Goal: Task Accomplishment & Management: Use online tool/utility

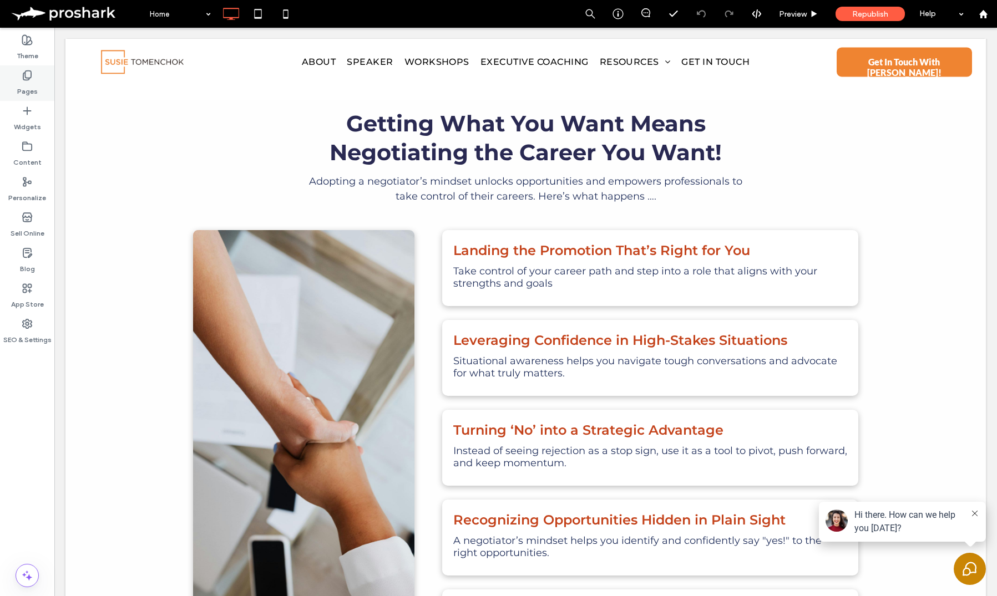
click at [23, 87] on label "Pages" at bounding box center [27, 89] width 21 height 16
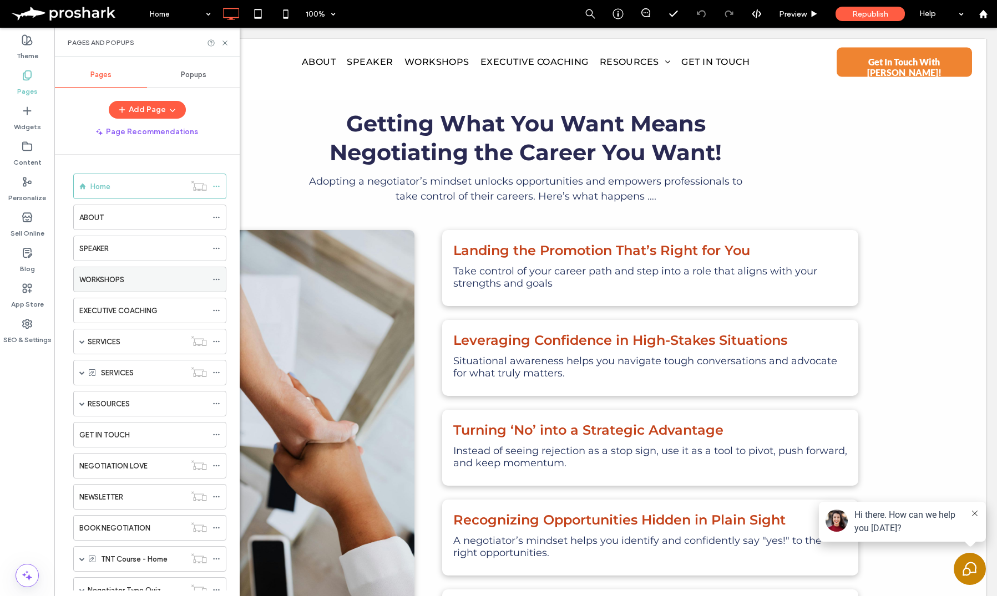
click at [115, 275] on label "WORKSHOPS" at bounding box center [101, 279] width 45 height 19
click at [224, 40] on icon at bounding box center [225, 43] width 8 height 8
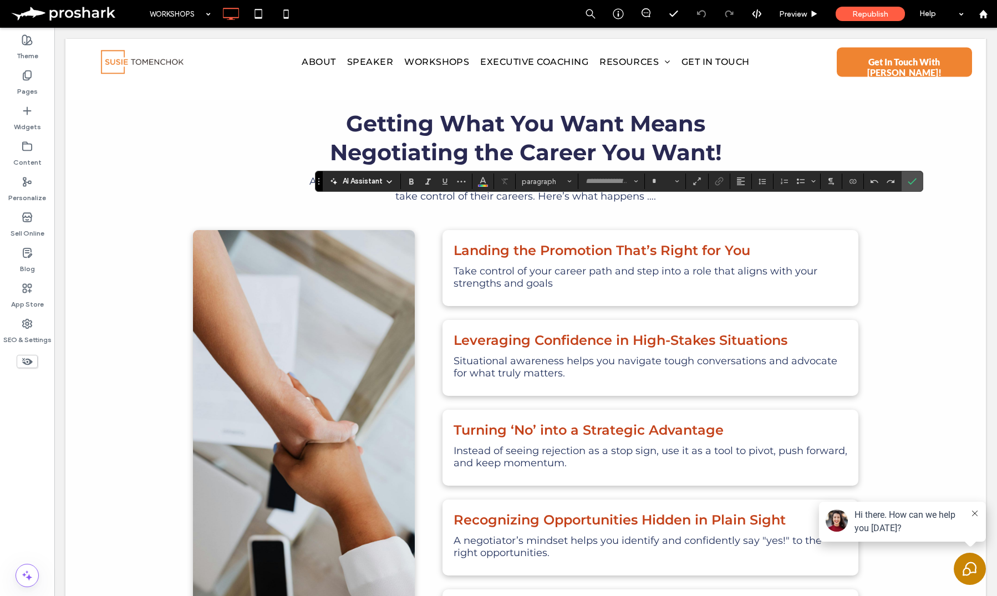
type input "**********"
type input "**"
click at [900, 179] on section at bounding box center [883, 182] width 38 height 16
click at [878, 180] on icon "Undo" at bounding box center [874, 181] width 9 height 9
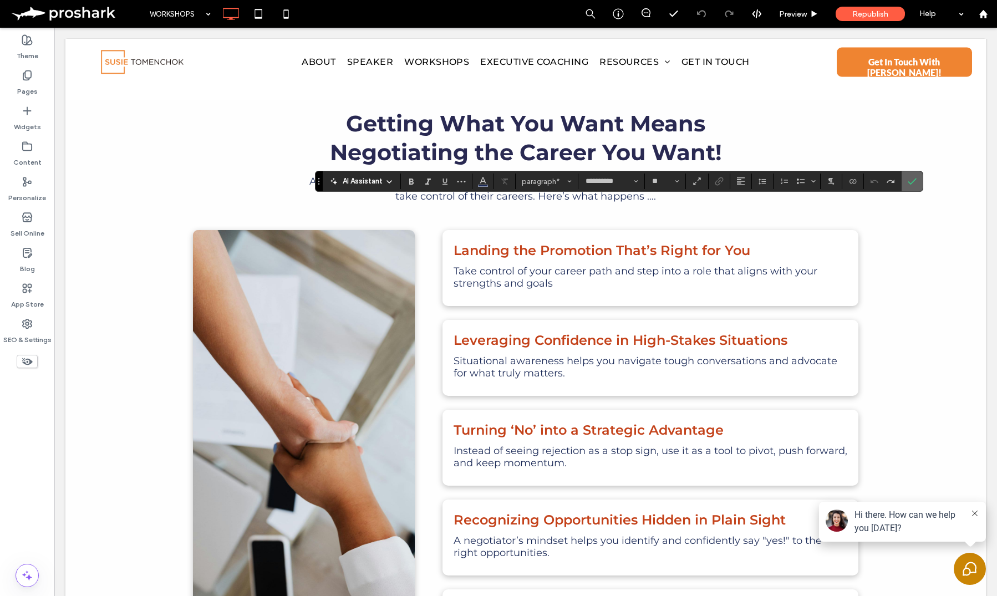
click at [916, 183] on label "Confirm" at bounding box center [912, 181] width 17 height 20
click at [907, 181] on label "Confirm" at bounding box center [912, 181] width 17 height 20
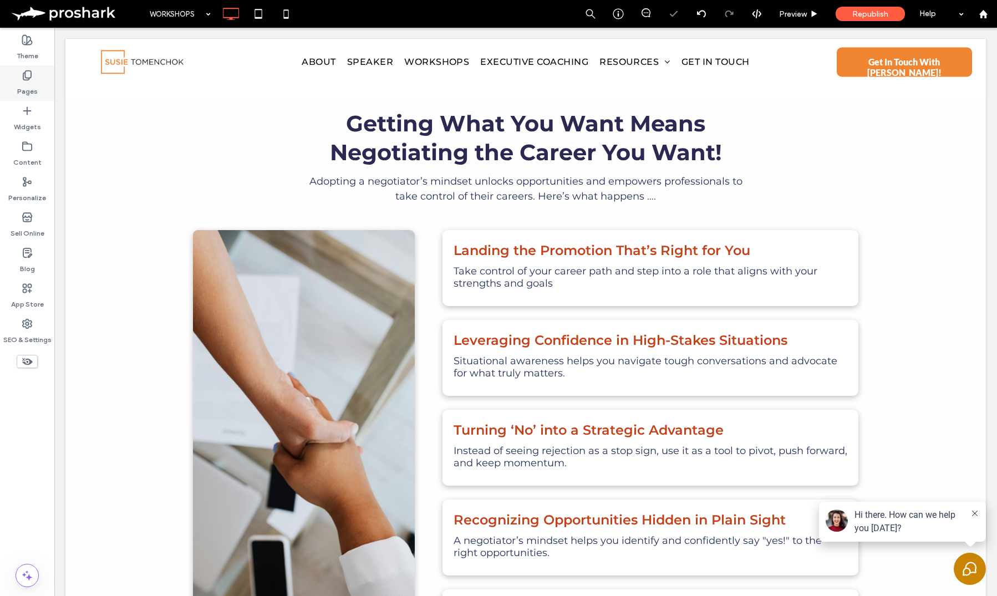
click at [14, 80] on div "Pages" at bounding box center [27, 83] width 54 height 36
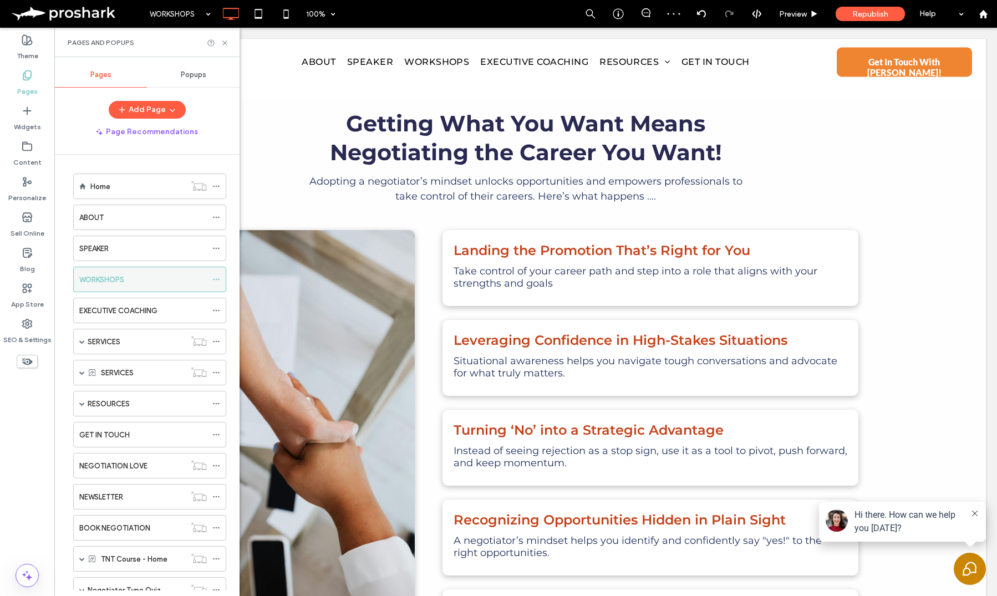
click at [215, 276] on icon at bounding box center [216, 280] width 8 height 8
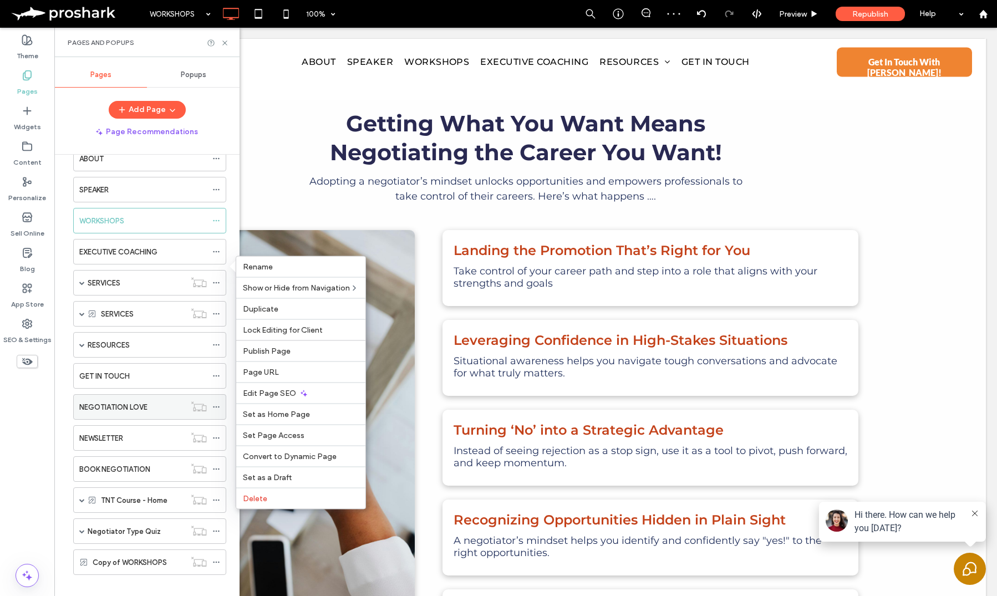
scroll to position [71, 0]
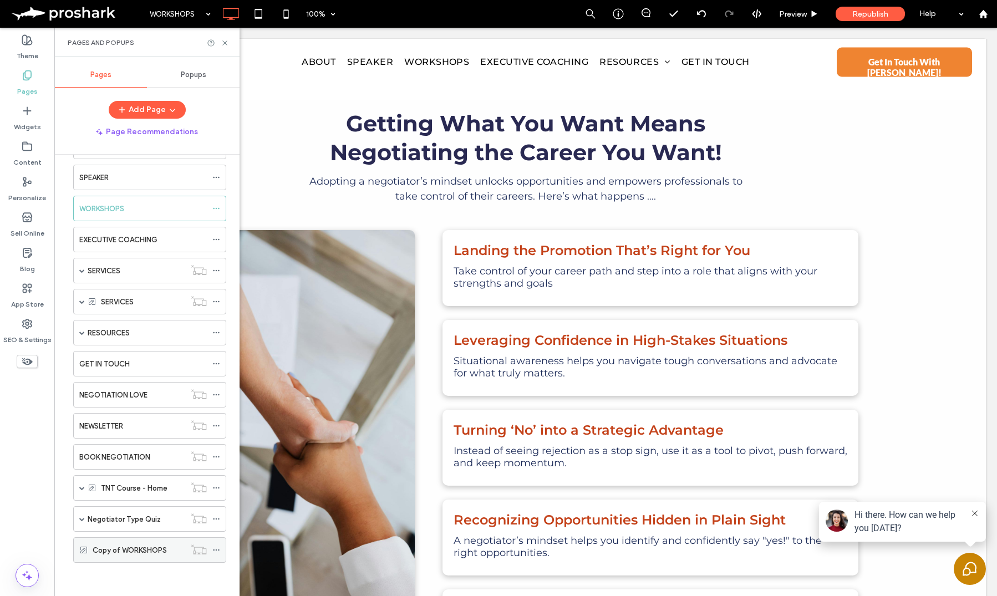
click at [172, 548] on div "Copy of WORKSHOPS" at bounding box center [139, 551] width 93 height 12
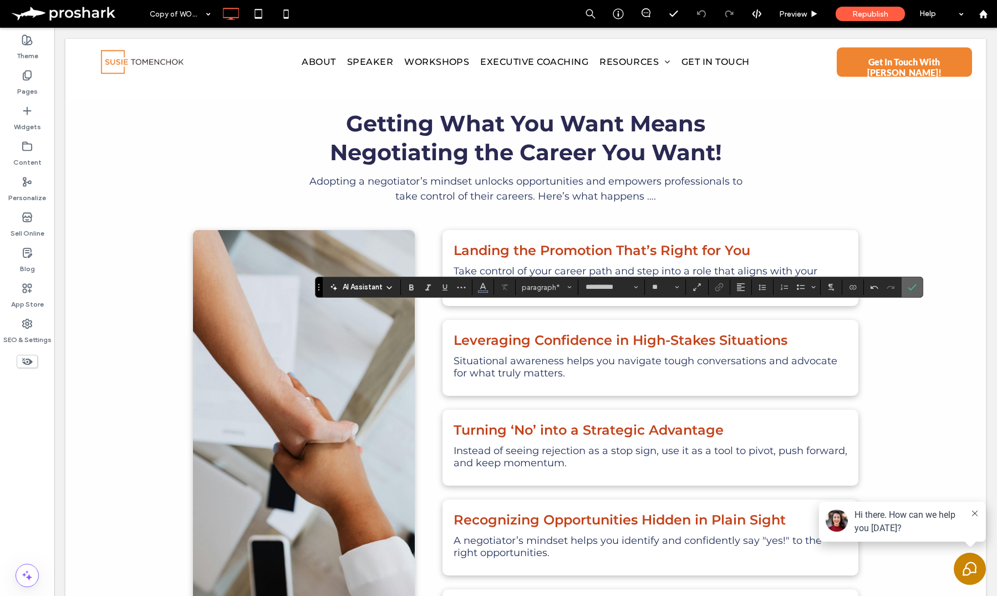
click at [913, 285] on icon "Confirm" at bounding box center [912, 287] width 9 height 9
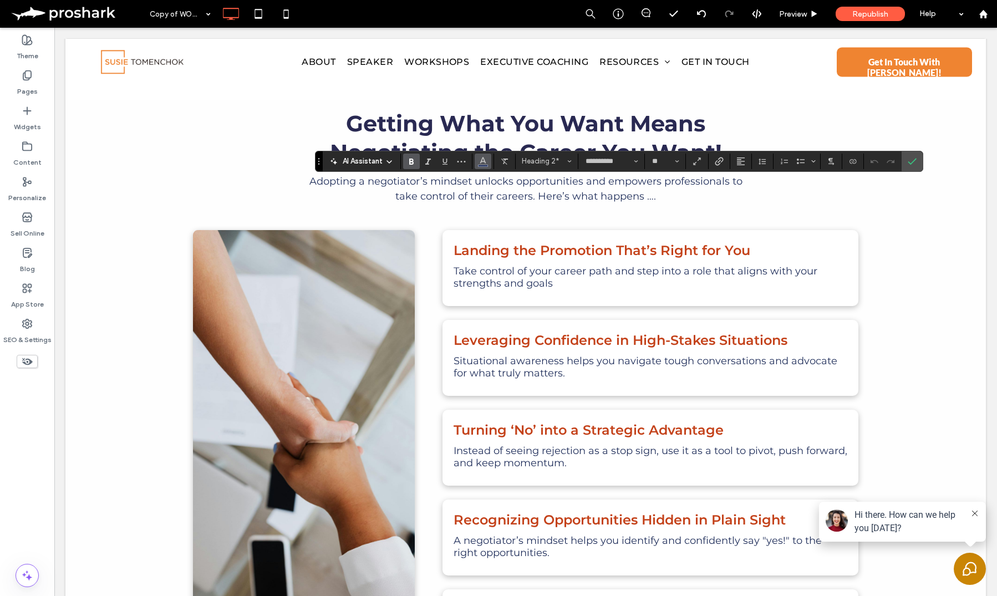
click at [482, 164] on icon "Color" at bounding box center [483, 160] width 9 height 9
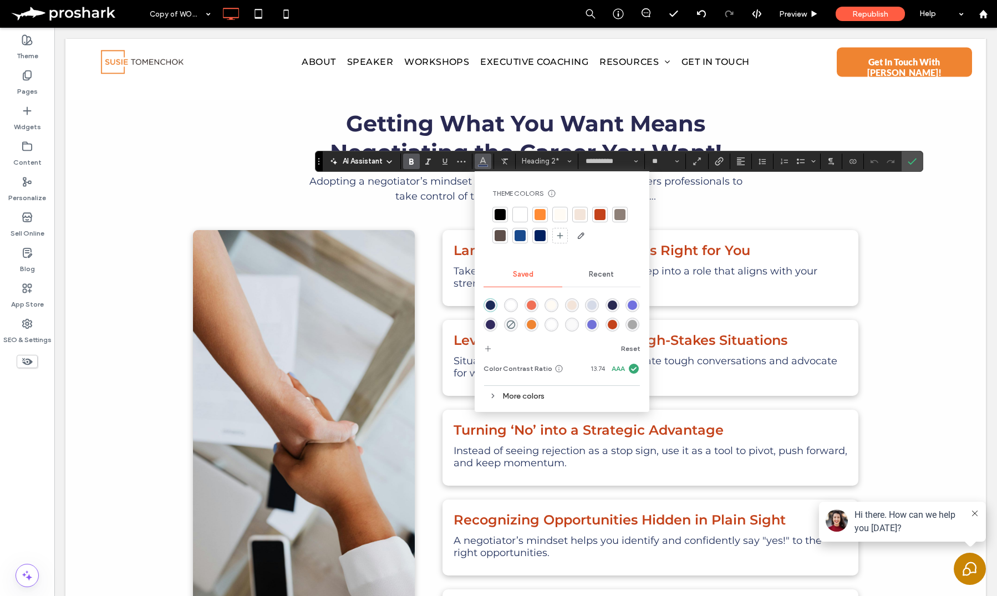
click at [601, 213] on div at bounding box center [600, 214] width 11 height 11
click at [910, 160] on icon "Confirm" at bounding box center [912, 161] width 9 height 9
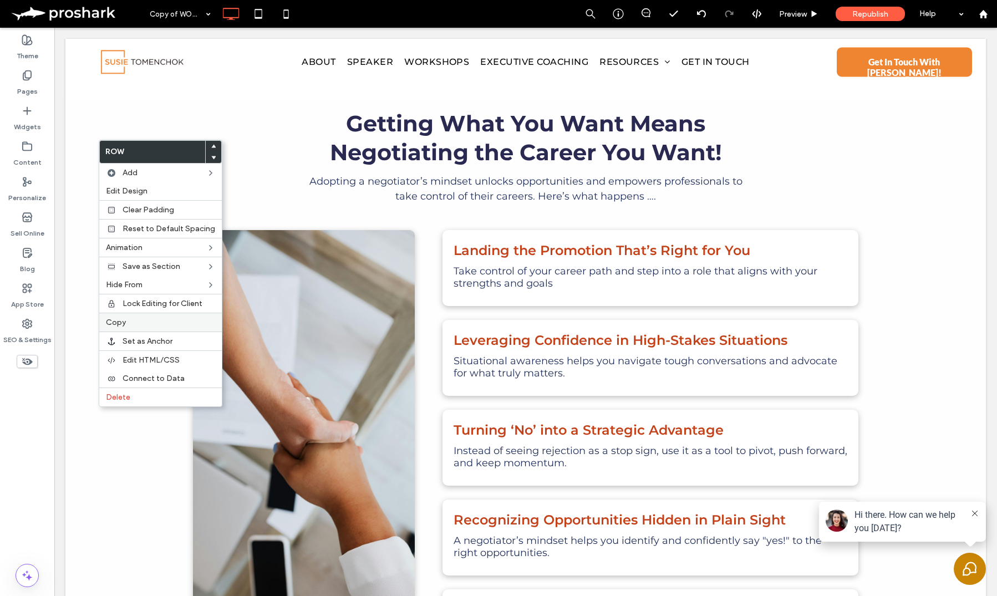
click at [129, 327] on div "Copy" at bounding box center [160, 322] width 123 height 19
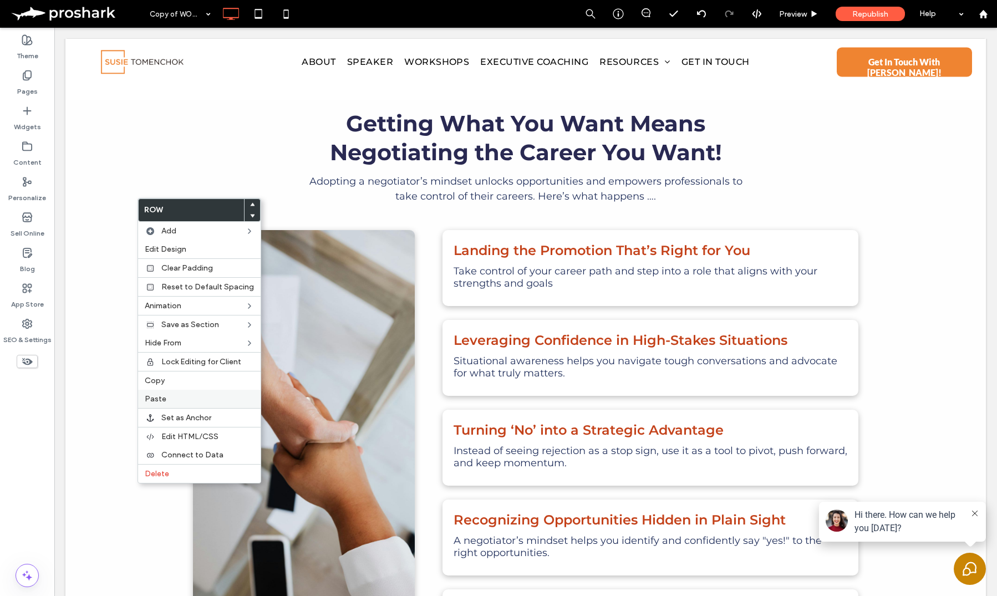
click at [170, 397] on label "Paste" at bounding box center [199, 398] width 109 height 9
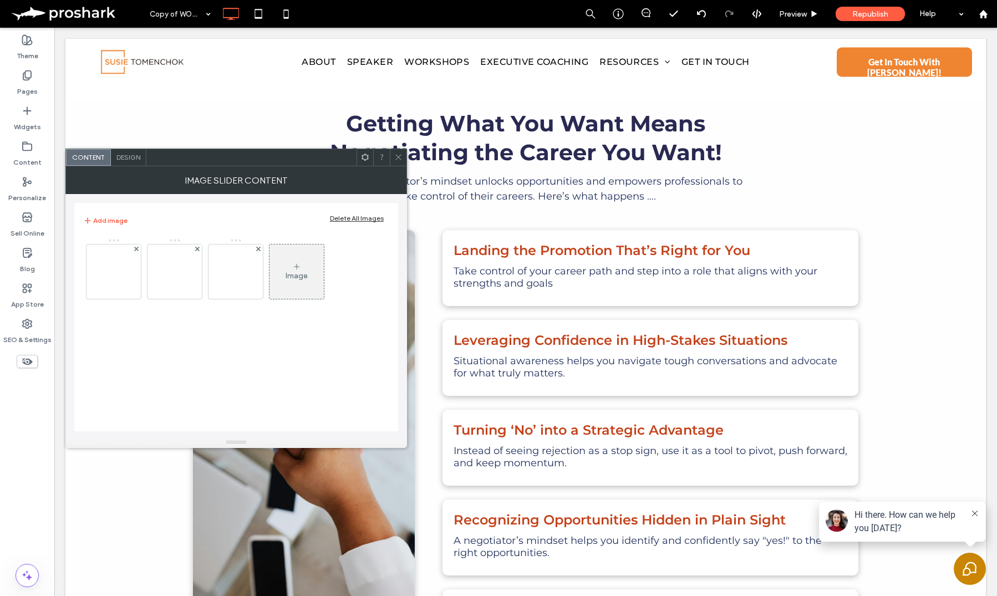
click at [398, 159] on icon at bounding box center [398, 157] width 8 height 8
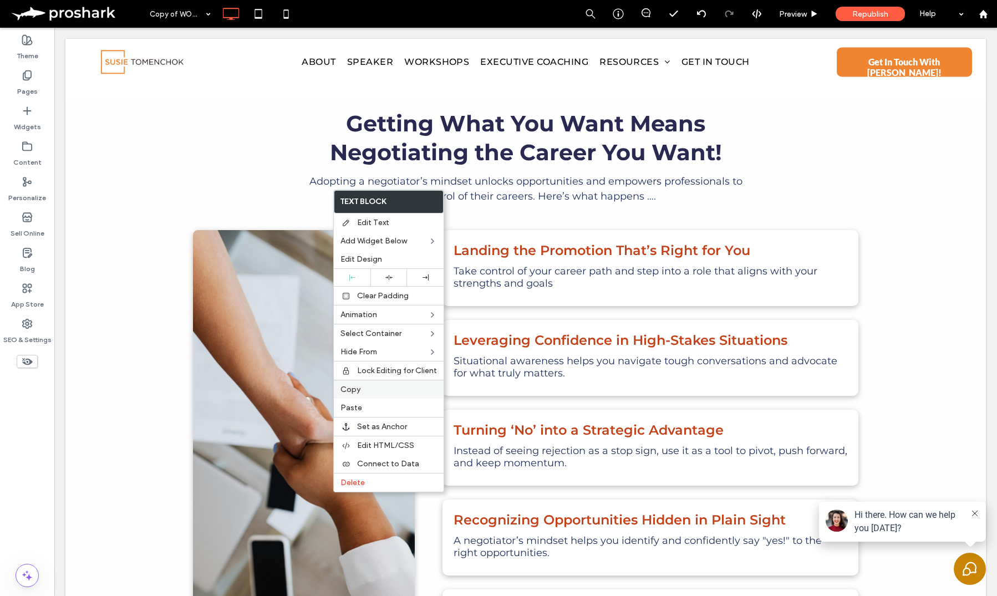
click at [358, 392] on span "Copy" at bounding box center [351, 389] width 20 height 9
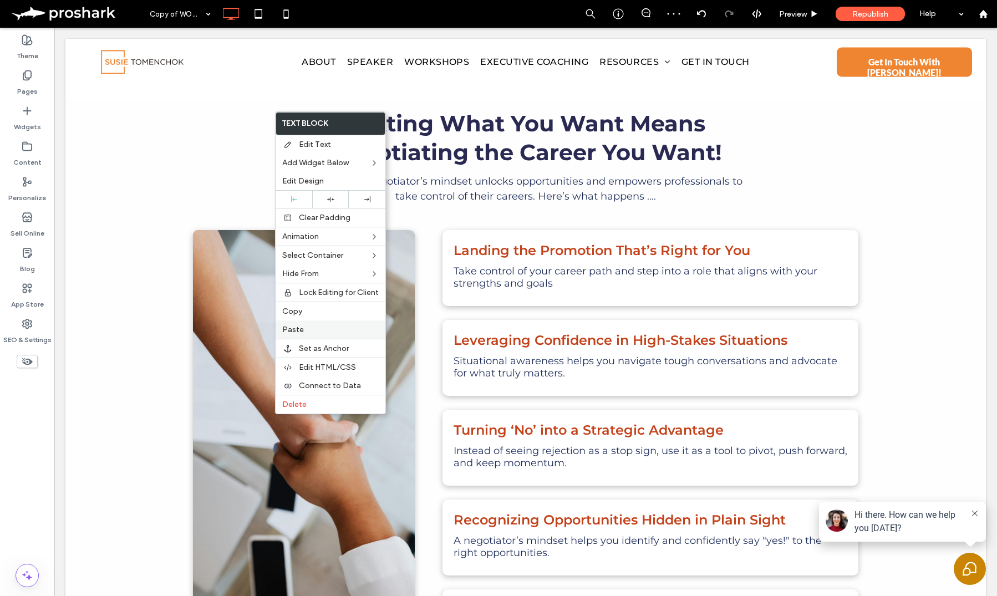
click at [301, 327] on span "Paste" at bounding box center [293, 329] width 22 height 9
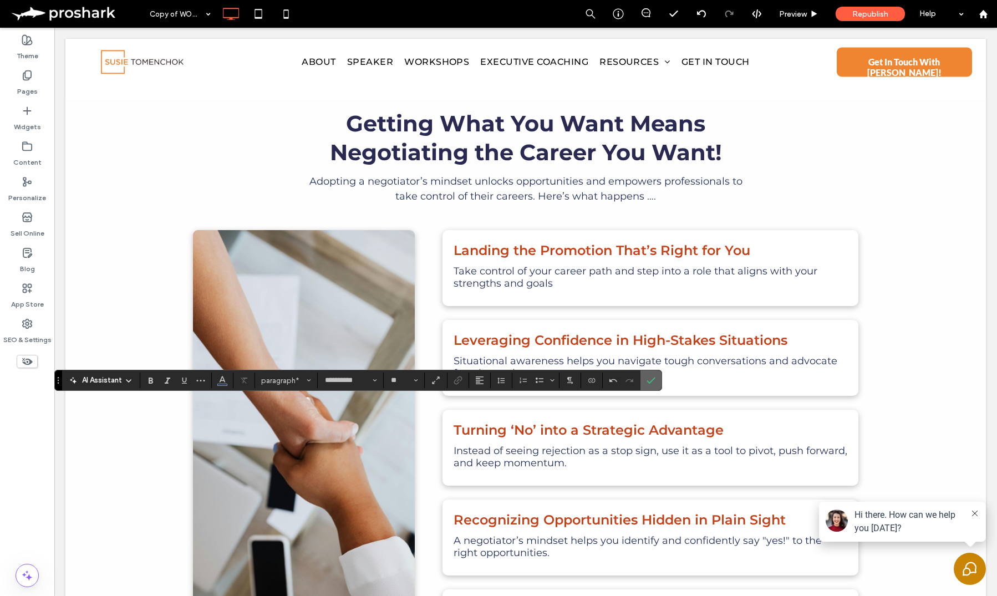
click at [652, 379] on icon "Confirm" at bounding box center [651, 380] width 9 height 9
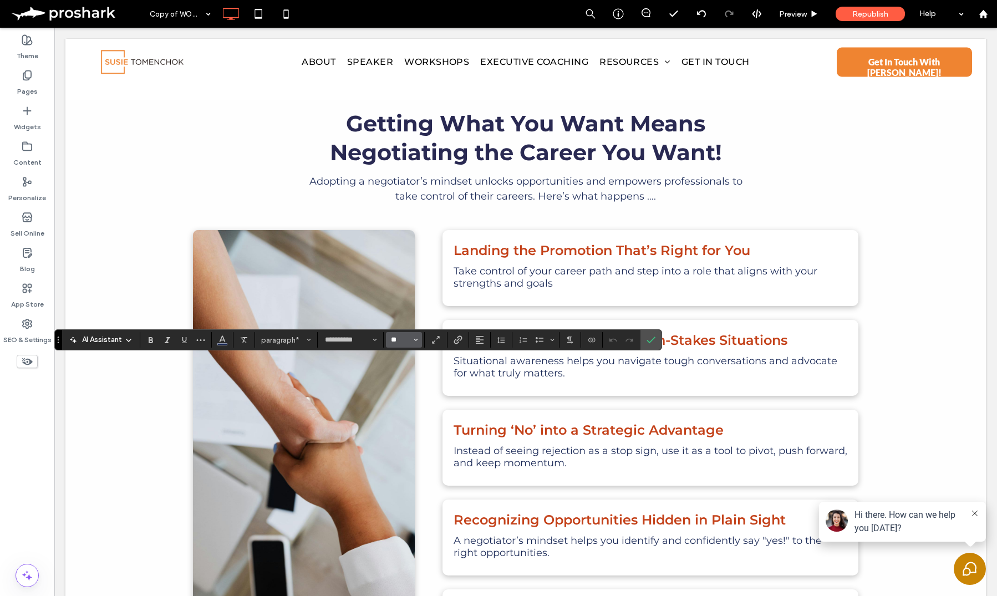
click at [399, 342] on input "**" at bounding box center [401, 340] width 22 height 9
type input "**"
click at [657, 334] on label "Confirm" at bounding box center [651, 340] width 17 height 20
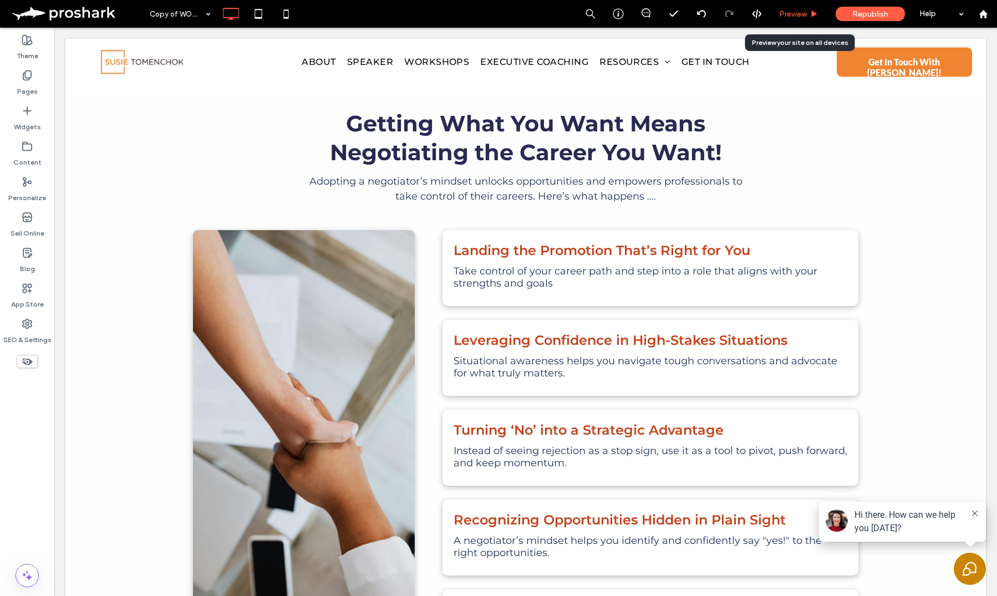
click at [821, 12] on div "Preview" at bounding box center [799, 13] width 56 height 9
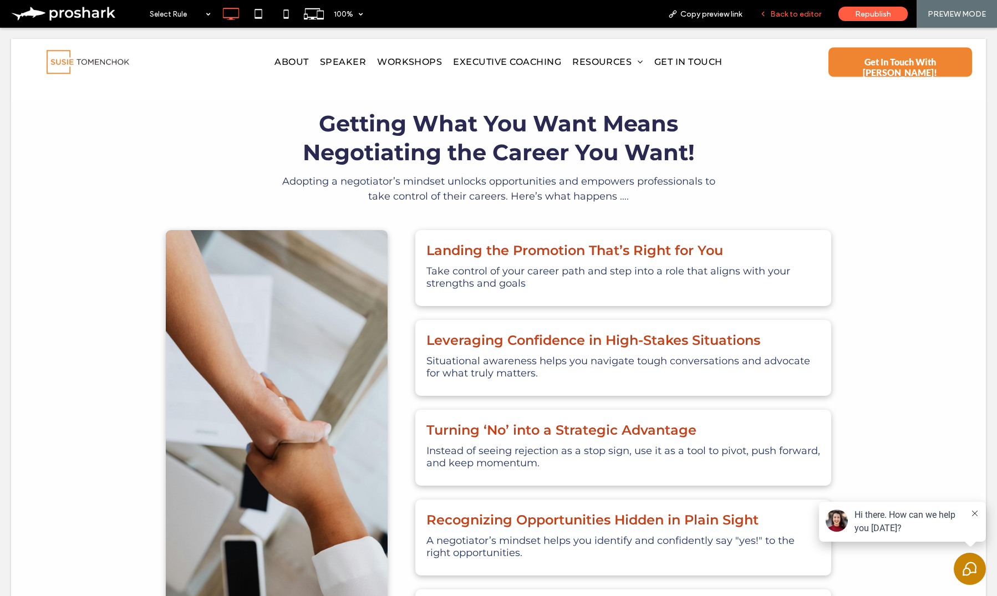
click at [808, 7] on div "Back to editor" at bounding box center [790, 14] width 79 height 28
click at [810, 11] on span "Back to editor" at bounding box center [796, 13] width 51 height 9
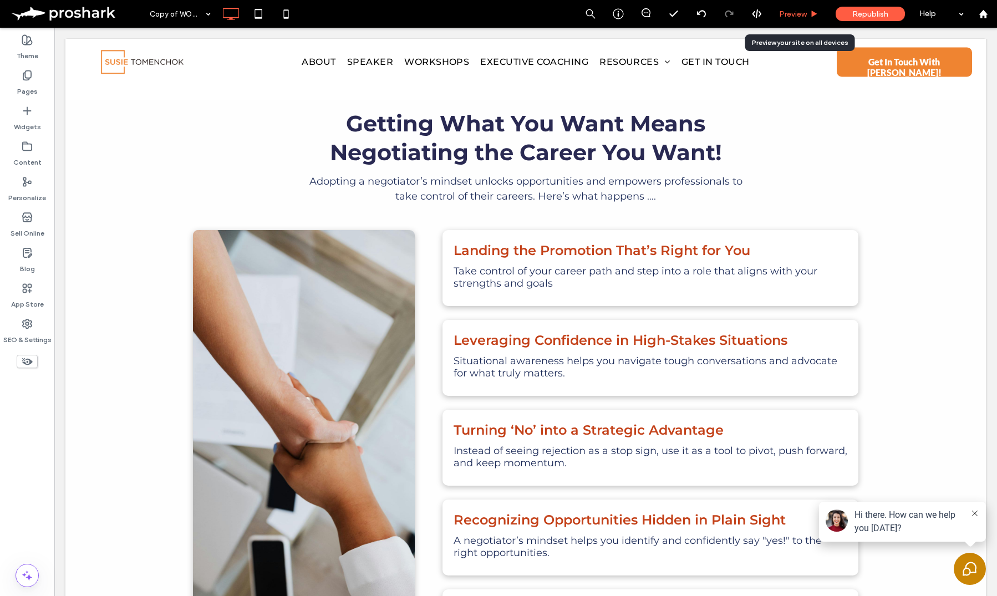
click at [812, 7] on div "Preview" at bounding box center [799, 14] width 57 height 28
click at [808, 11] on div "Preview" at bounding box center [799, 13] width 56 height 9
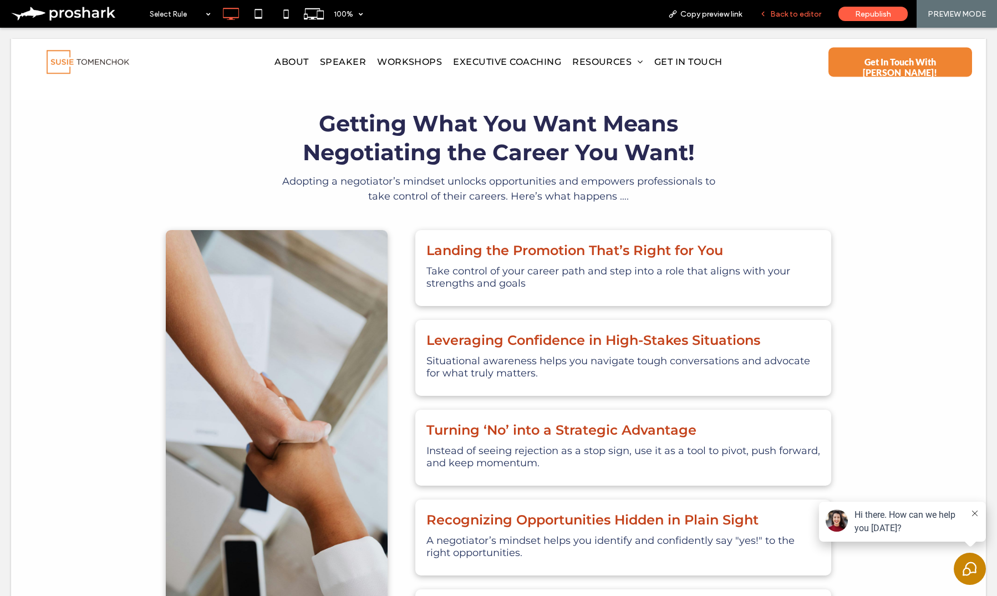
click at [815, 14] on span "Back to editor" at bounding box center [796, 13] width 51 height 9
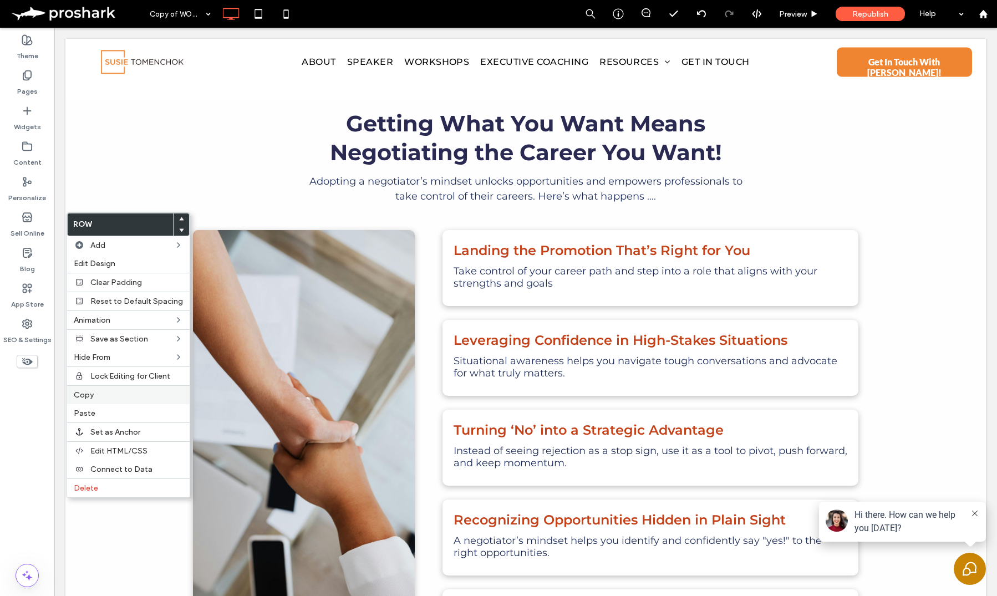
drag, startPoint x: 83, startPoint y: 397, endPoint x: 111, endPoint y: 395, distance: 28.9
click at [83, 397] on span "Copy" at bounding box center [84, 395] width 20 height 9
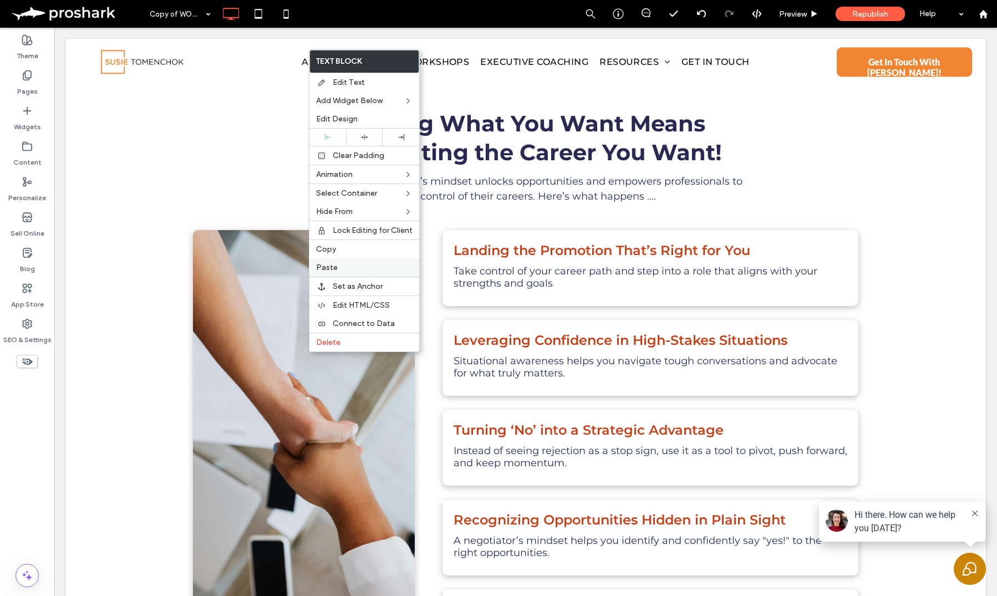
click at [350, 266] on label "Paste" at bounding box center [364, 267] width 97 height 9
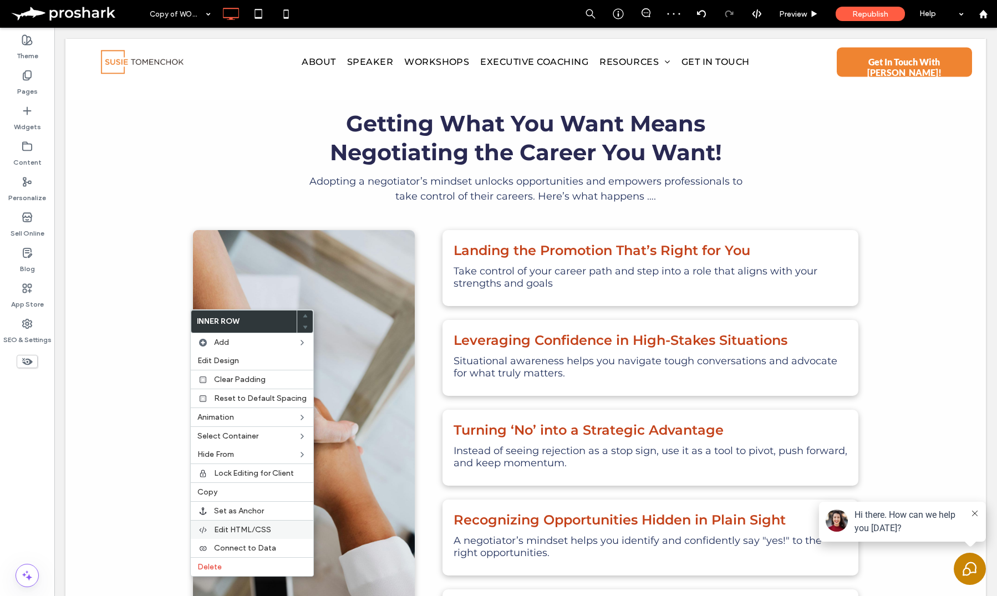
drag, startPoint x: 220, startPoint y: 569, endPoint x: 212, endPoint y: 533, distance: 36.3
click at [221, 569] on span "Delete" at bounding box center [209, 566] width 24 height 9
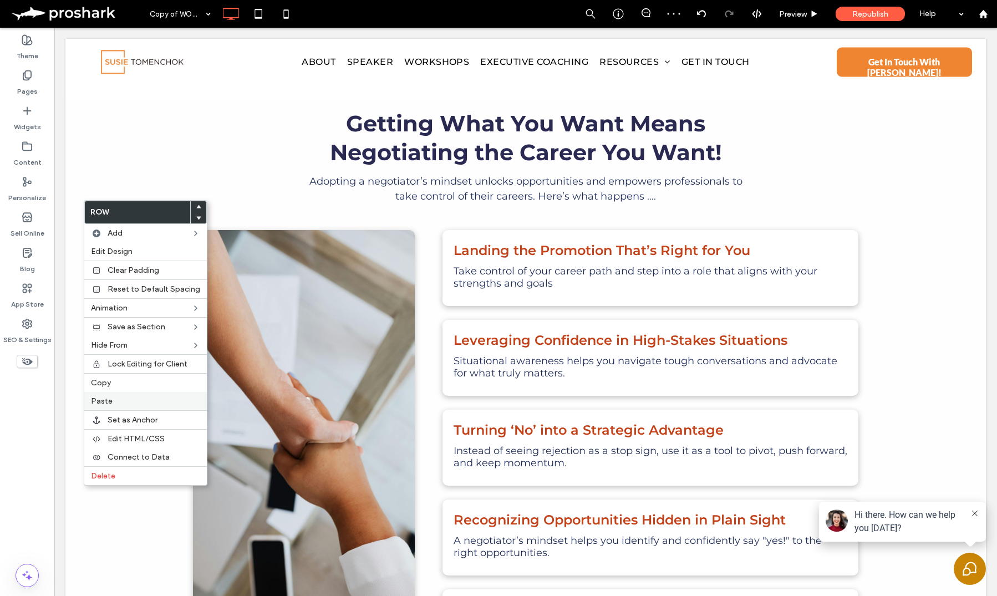
click at [119, 403] on label "Paste" at bounding box center [145, 401] width 109 height 9
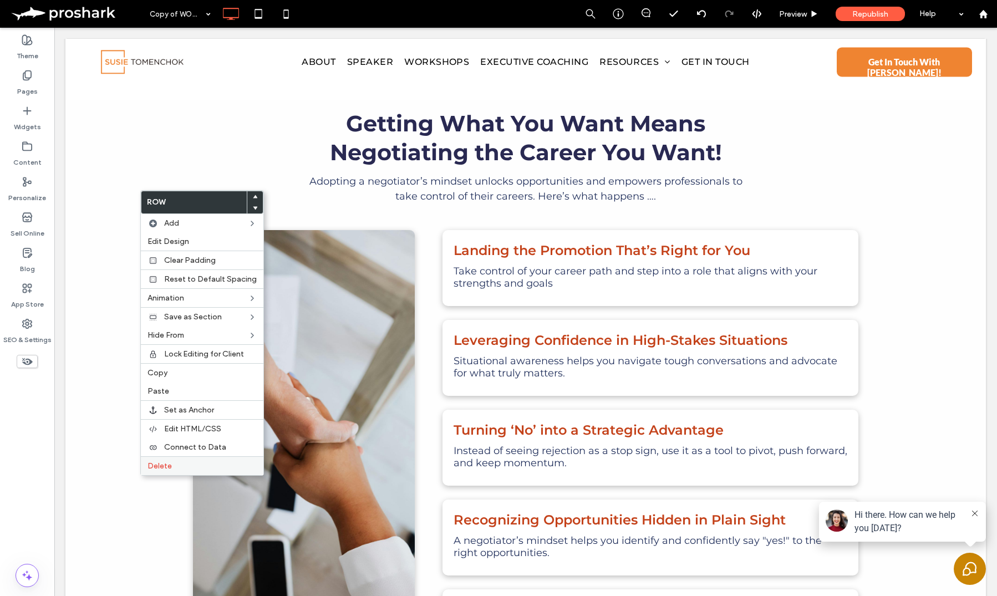
click at [190, 463] on label "Delete" at bounding box center [202, 466] width 109 height 9
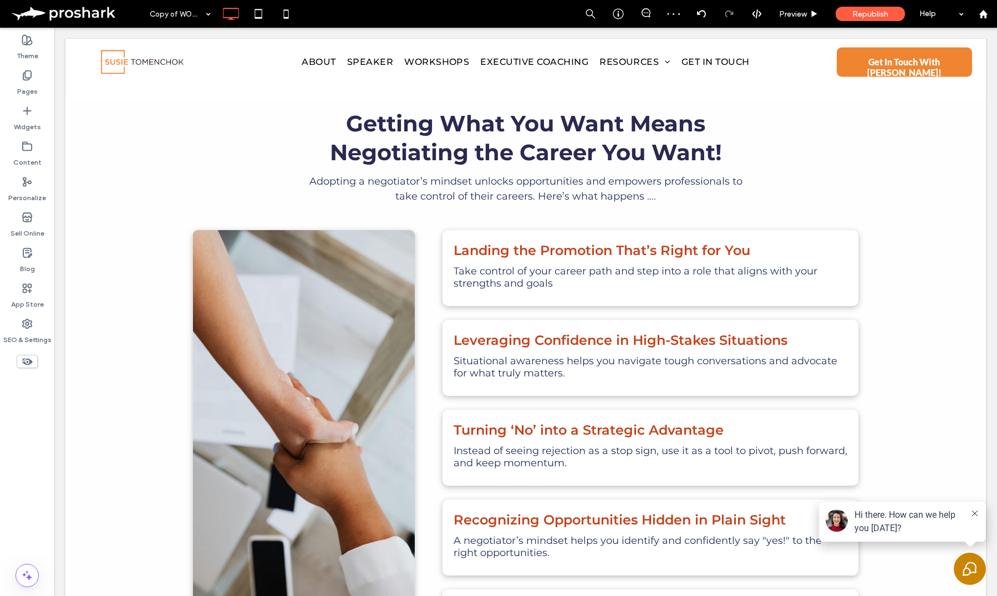
type input "**********"
type input "**"
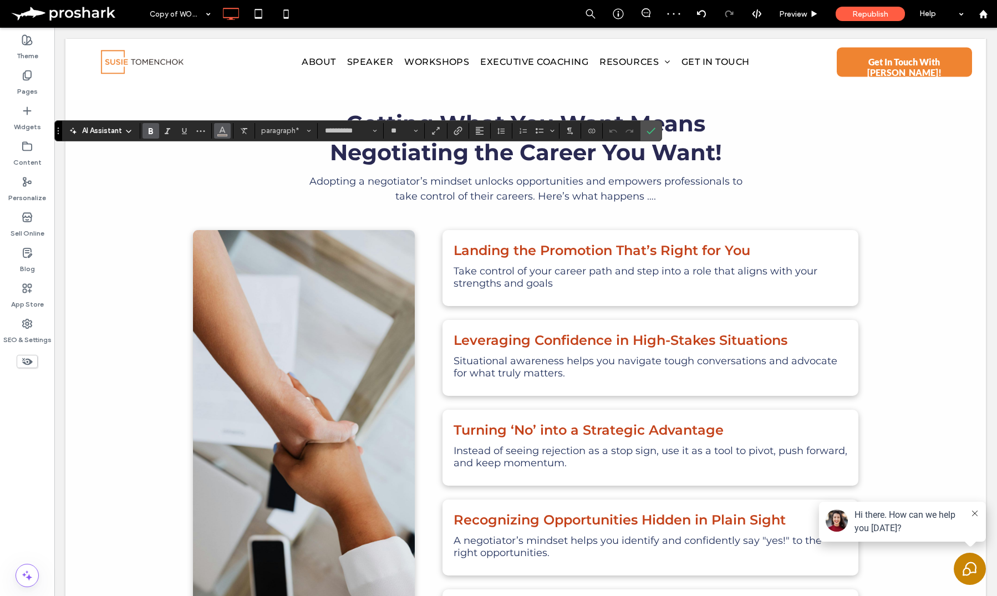
click at [225, 133] on icon "Color" at bounding box center [222, 129] width 9 height 9
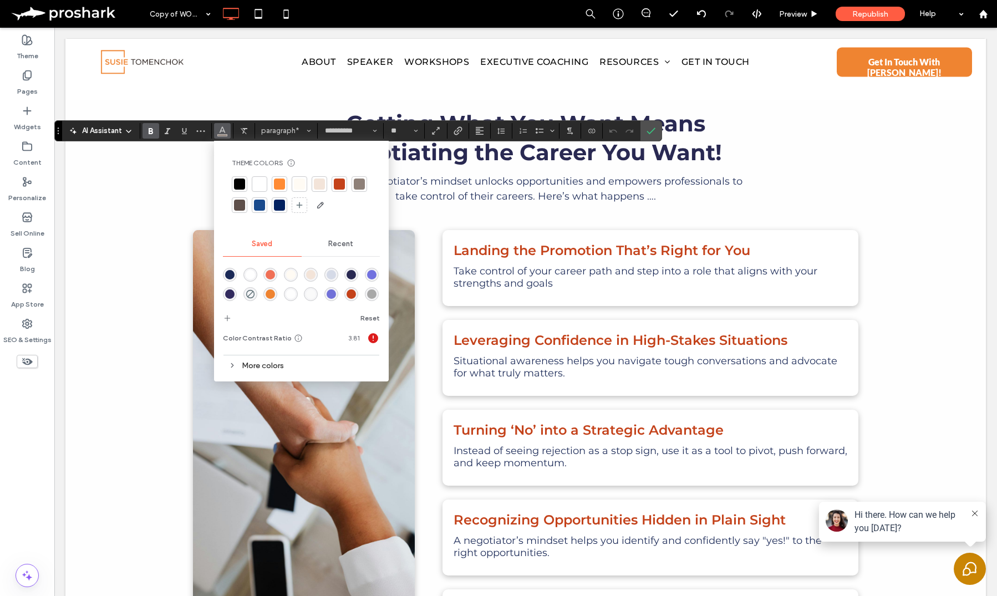
click at [337, 184] on div at bounding box center [339, 184] width 11 height 11
click at [649, 129] on icon "Confirm" at bounding box center [651, 130] width 9 height 9
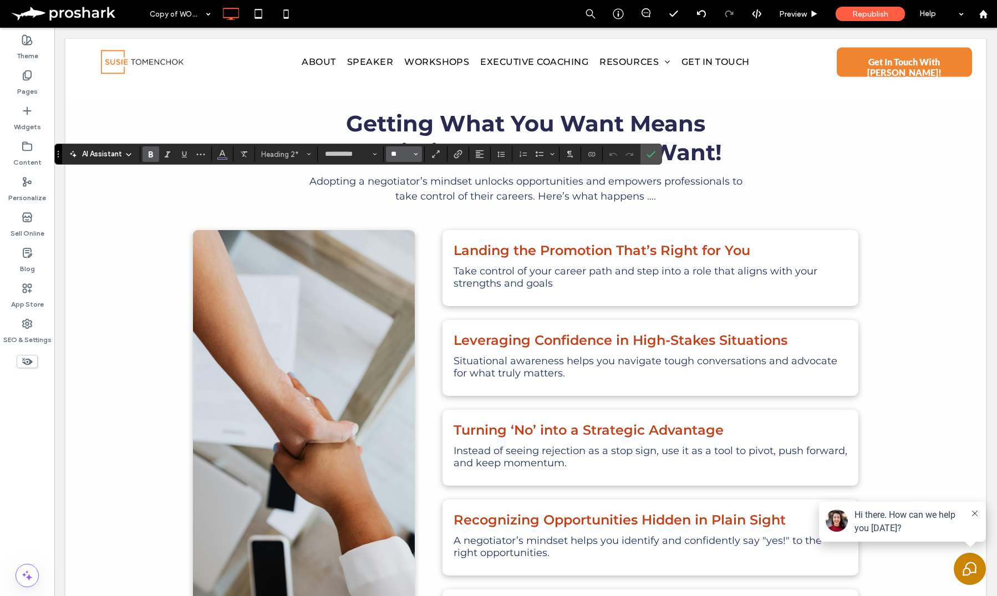
click at [390, 150] on input "**" at bounding box center [401, 154] width 22 height 9
type input "**"
click at [405, 151] on input "**" at bounding box center [401, 154] width 22 height 9
type input "**"
click at [654, 155] on icon "Confirm" at bounding box center [651, 154] width 9 height 9
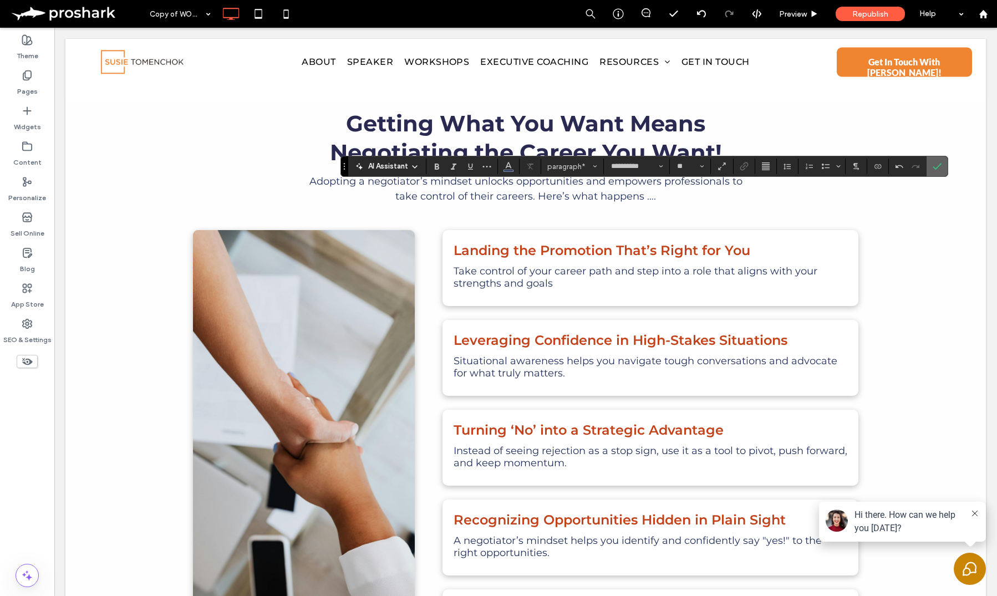
click at [937, 165] on icon "Confirm" at bounding box center [937, 166] width 9 height 9
click at [935, 165] on icon "Confirm" at bounding box center [937, 166] width 9 height 9
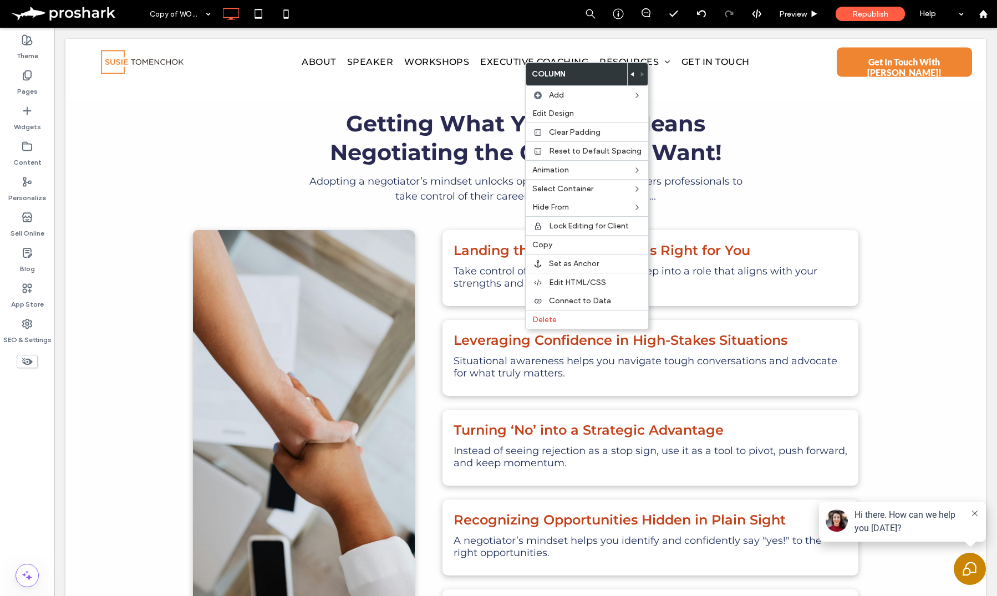
click at [628, 72] on div at bounding box center [633, 74] width 10 height 22
click at [631, 74] on use at bounding box center [632, 74] width 3 height 4
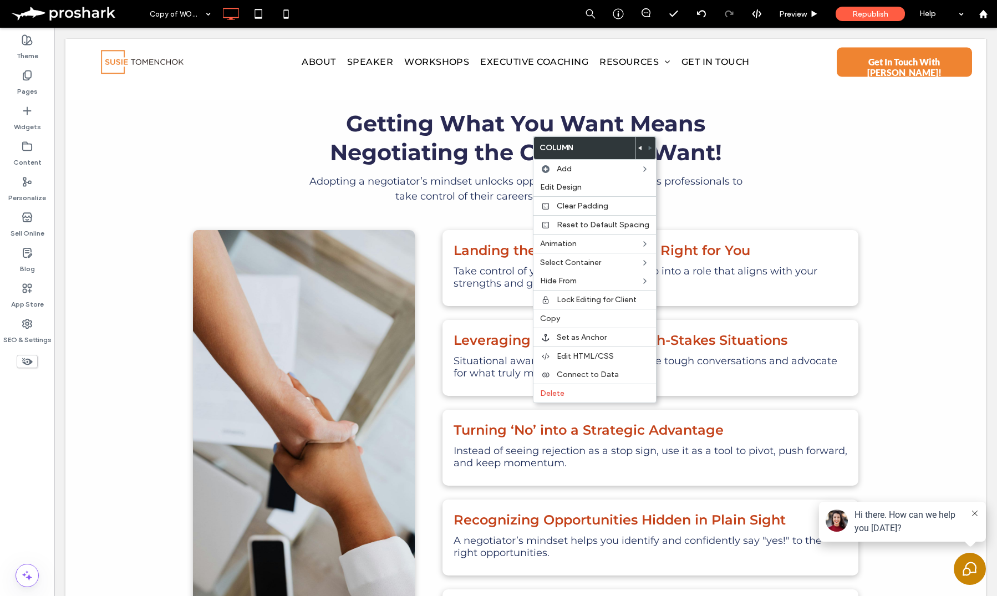
click at [638, 146] on use at bounding box center [639, 148] width 3 height 4
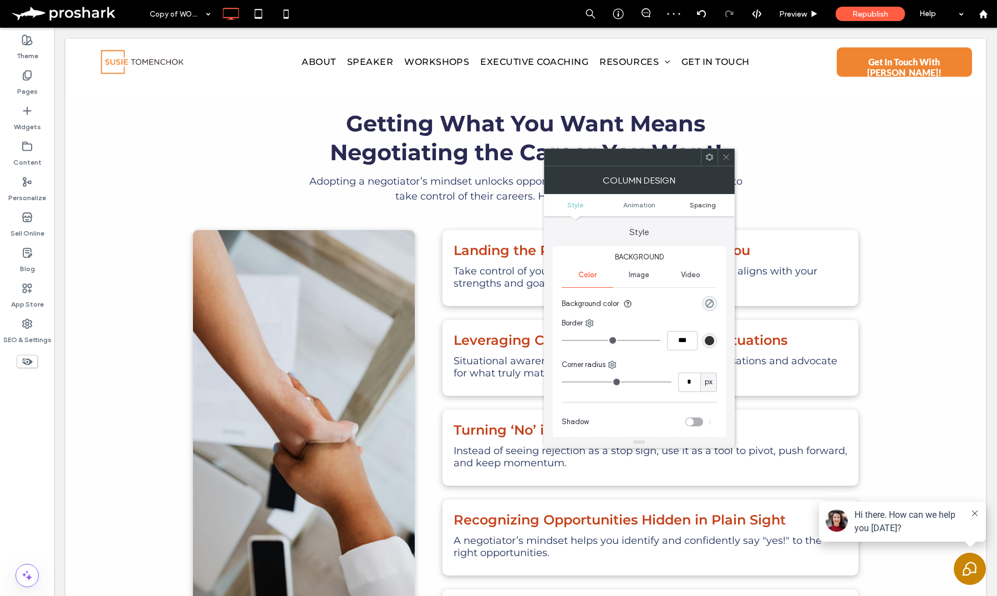
click at [707, 208] on span "Spacing" at bounding box center [703, 205] width 26 height 8
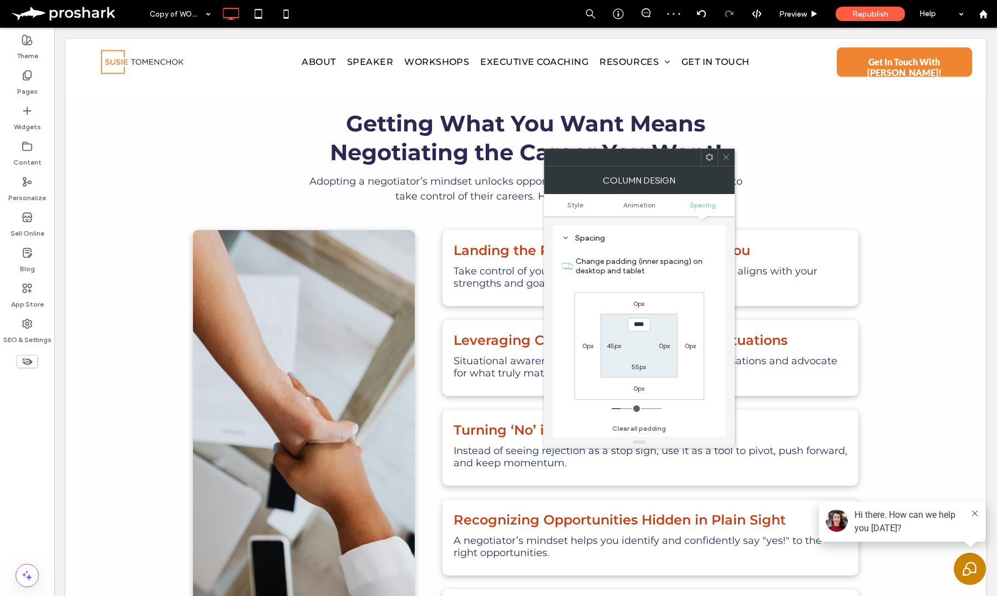
scroll to position [261, 0]
click at [718, 155] on div at bounding box center [726, 157] width 17 height 17
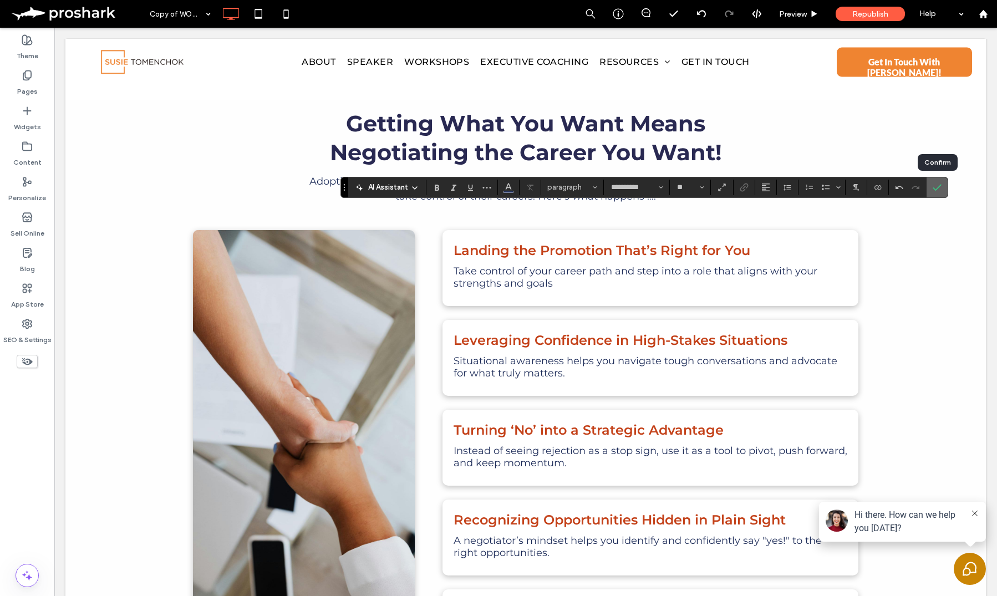
click at [935, 187] on icon "Confirm" at bounding box center [937, 187] width 9 height 9
